Goal: Transaction & Acquisition: Purchase product/service

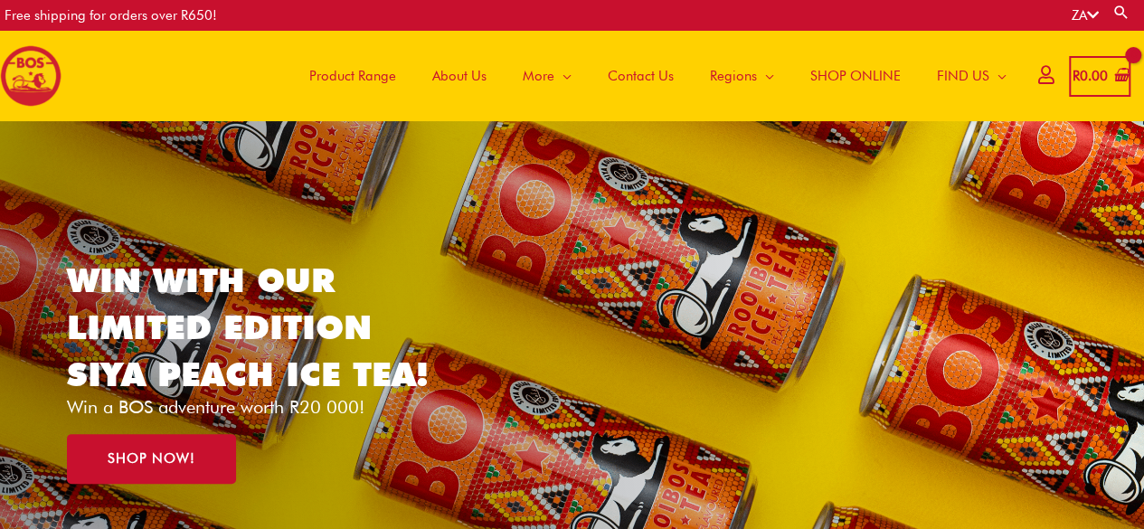
click at [288, 310] on link "WIN WITH OUR LIMITED EDITION SIYA PEACH ICE TEA!" at bounding box center [248, 327] width 362 height 135
